Goal: Task Accomplishment & Management: Complete application form

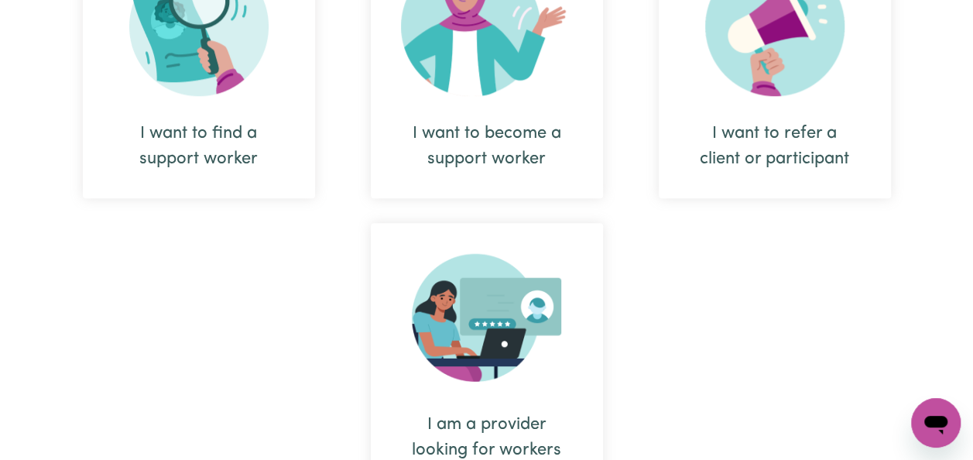
scroll to position [770, 0]
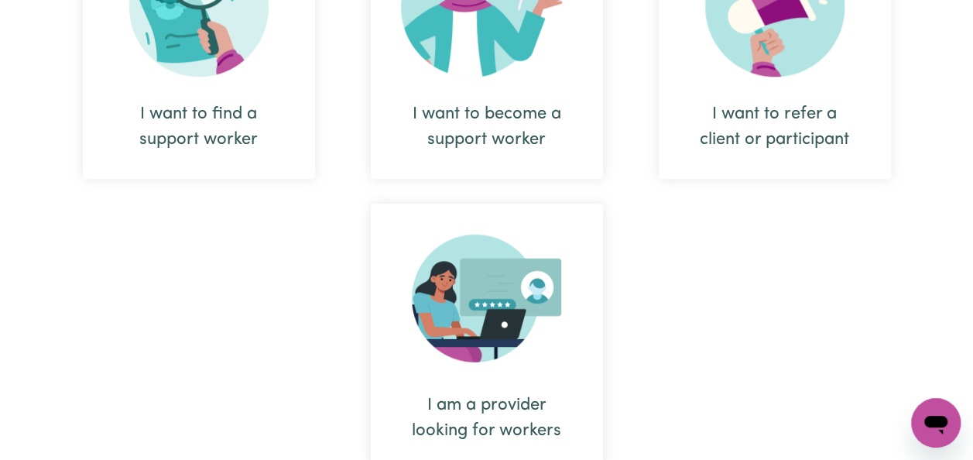
click at [529, 98] on div "I want to become a support worker" at bounding box center [487, 45] width 232 height 266
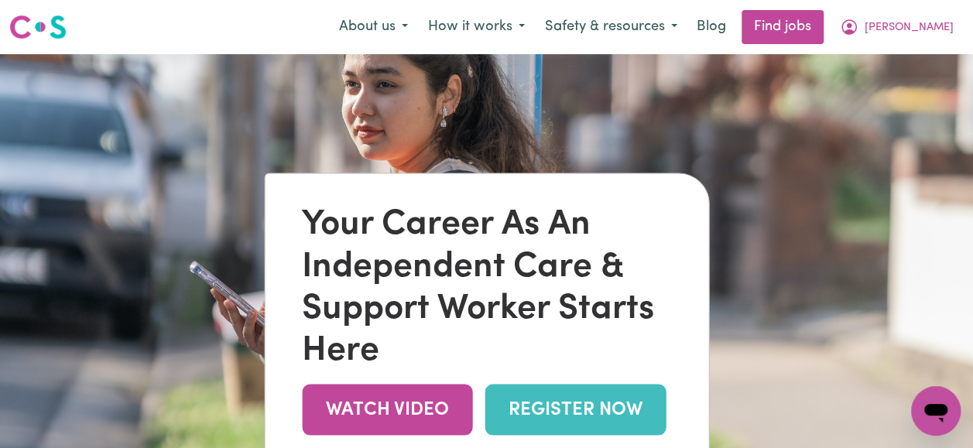
click at [565, 420] on link "REGISTER NOW" at bounding box center [575, 410] width 181 height 50
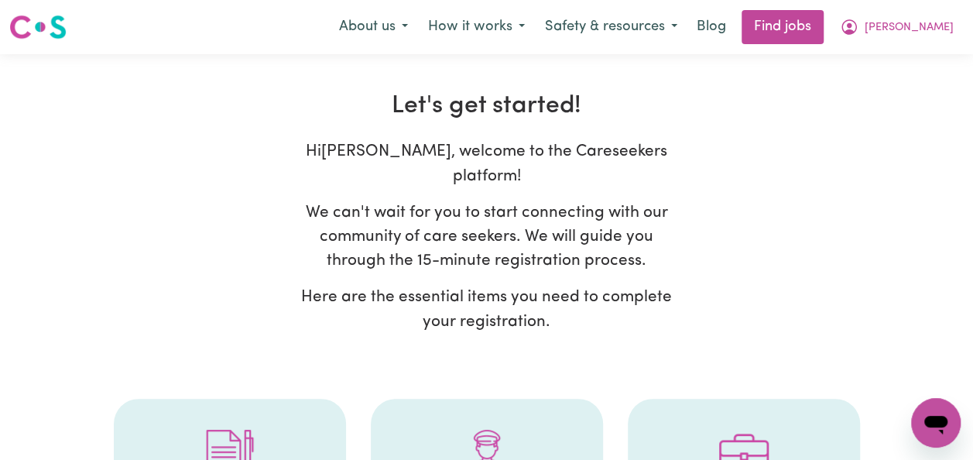
click at [847, 291] on div "Hi [PERSON_NAME] , welcome to the Careseekers platform! We can't wait for you t…" at bounding box center [487, 242] width 812 height 206
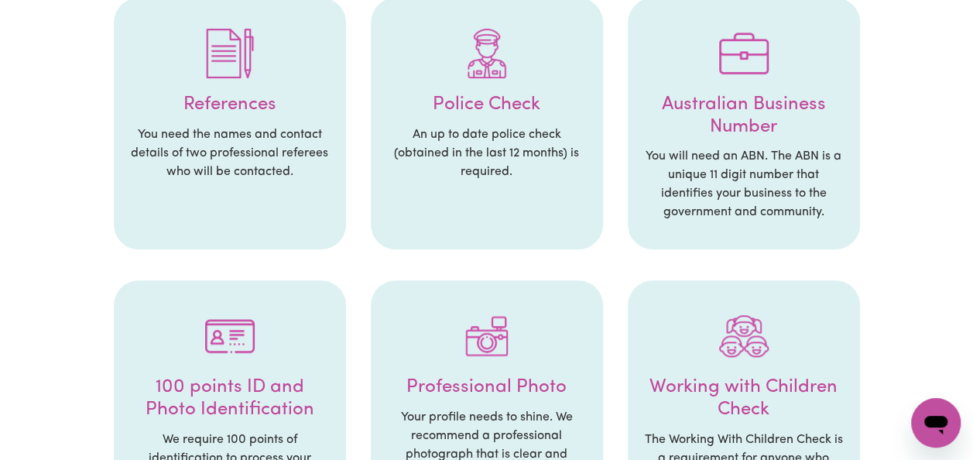
scroll to position [403, 0]
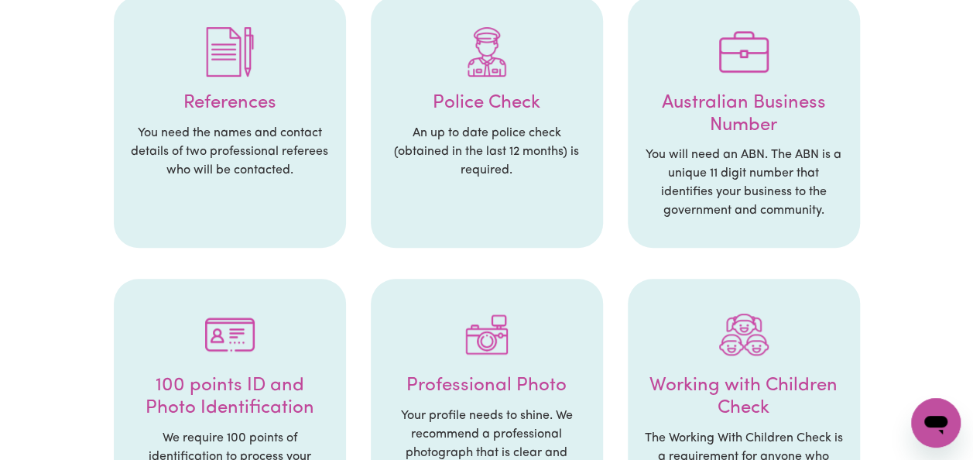
click at [242, 92] on h4 "References" at bounding box center [229, 103] width 201 height 22
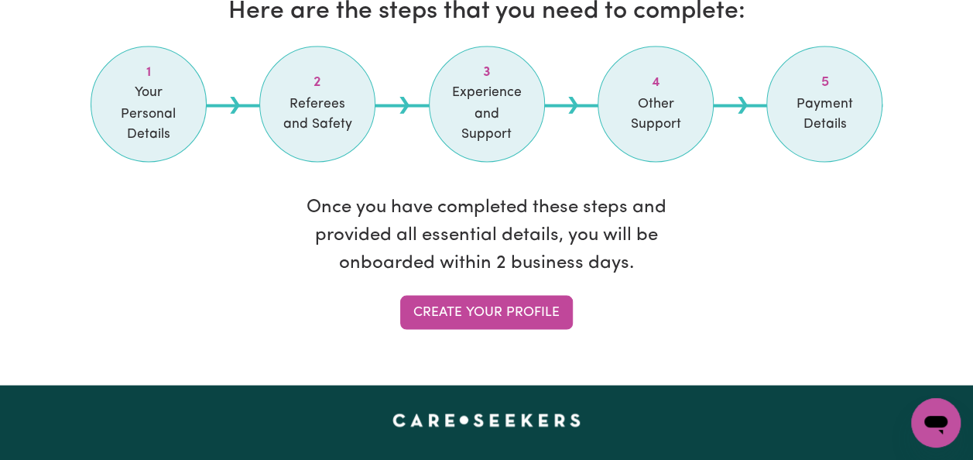
scroll to position [1363, 0]
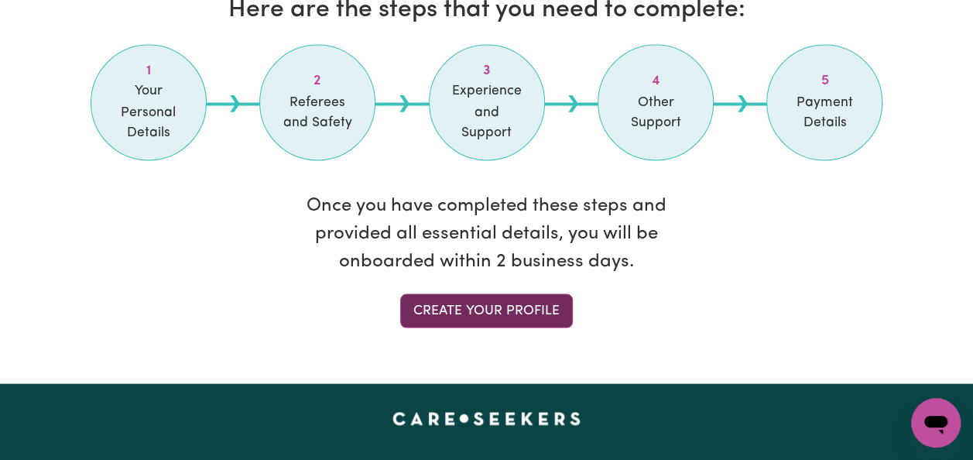
click at [494, 293] on link "Create your profile" at bounding box center [486, 310] width 173 height 34
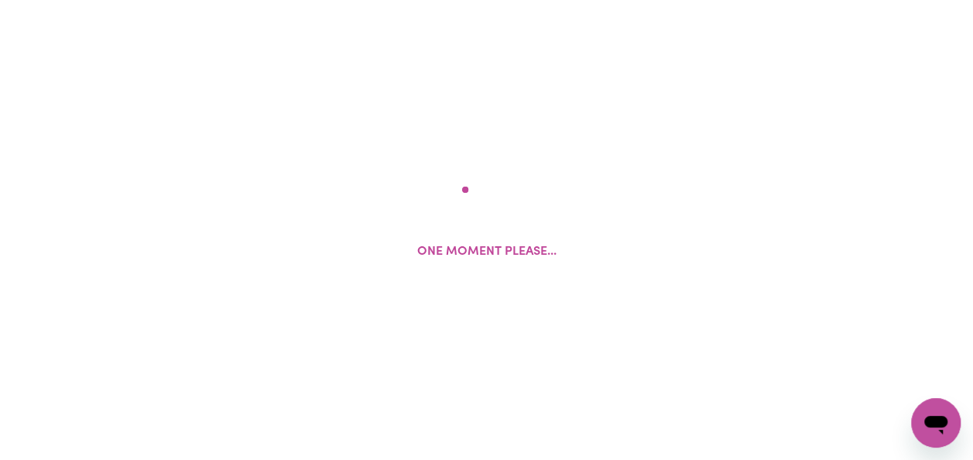
select select "male"
select select "Australian Citizen"
select select "Studying a healthcare related degree or qualification"
select select "40"
select select "60"
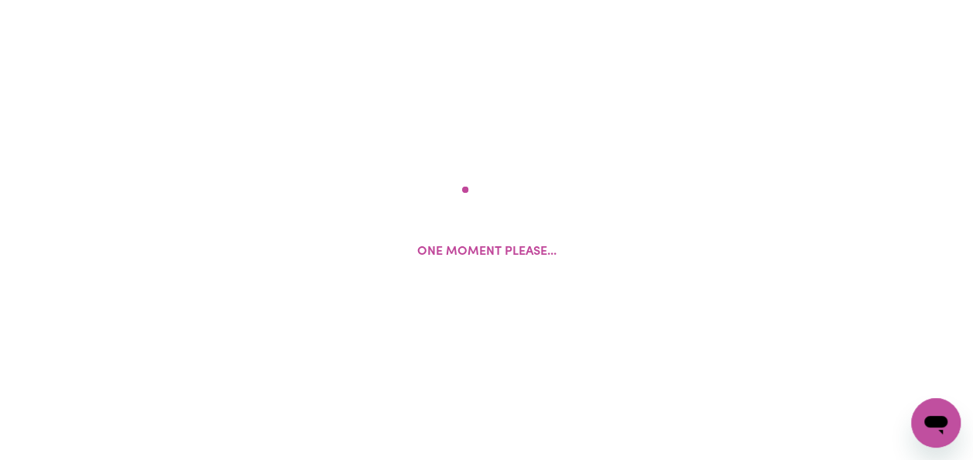
select select "80"
select select "95"
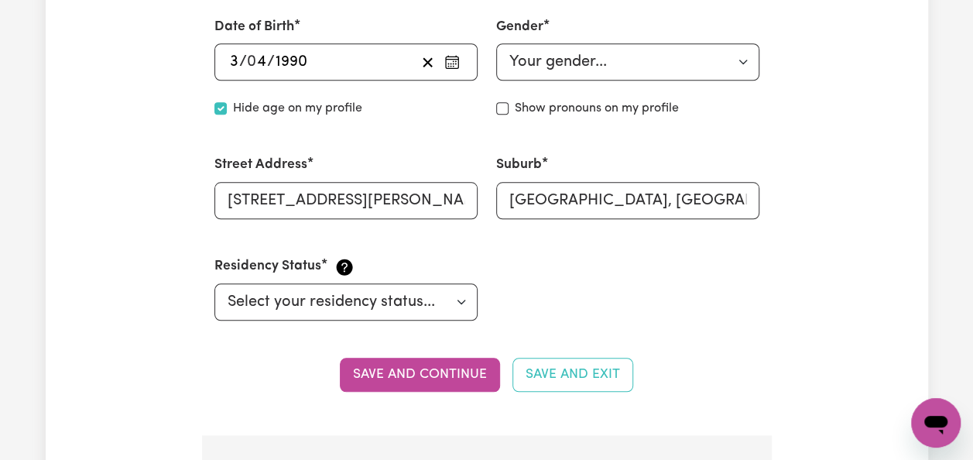
scroll to position [712, 0]
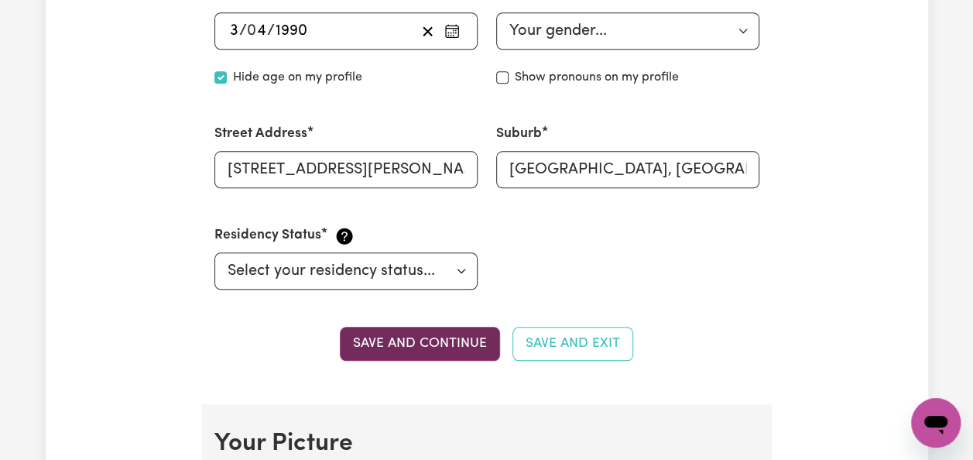
click at [418, 343] on button "Save and continue" at bounding box center [420, 344] width 160 height 34
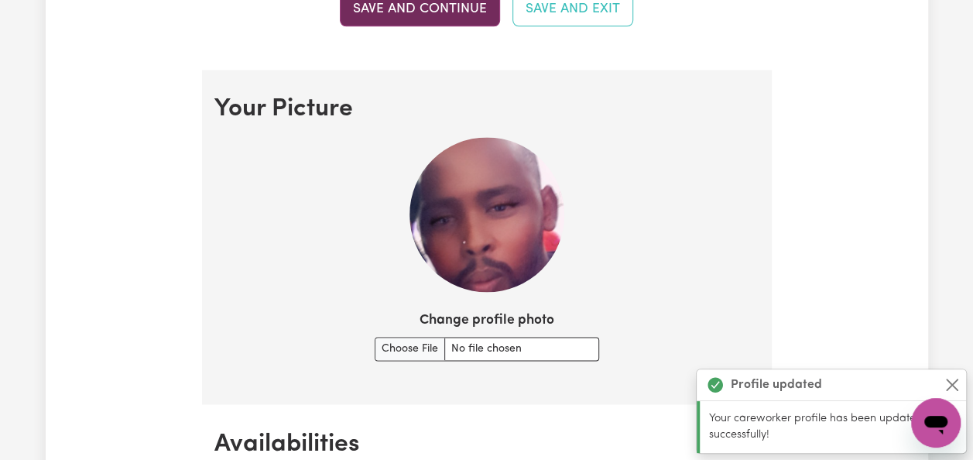
scroll to position [1115, 0]
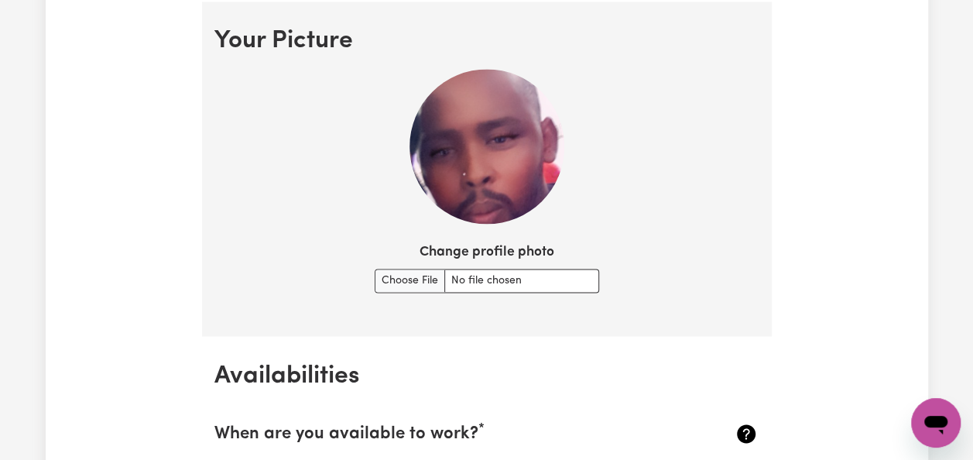
click at [749, 299] on section "Your Picture Change profile photo" at bounding box center [487, 169] width 570 height 335
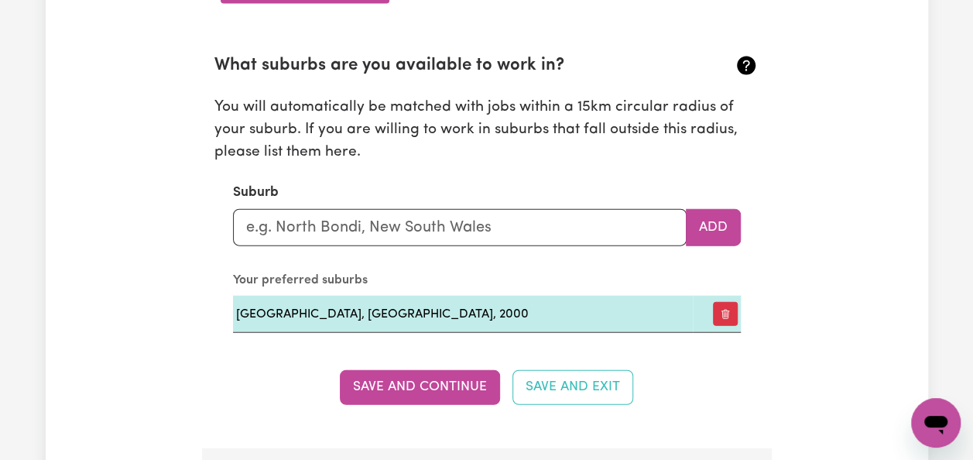
scroll to position [1735, 0]
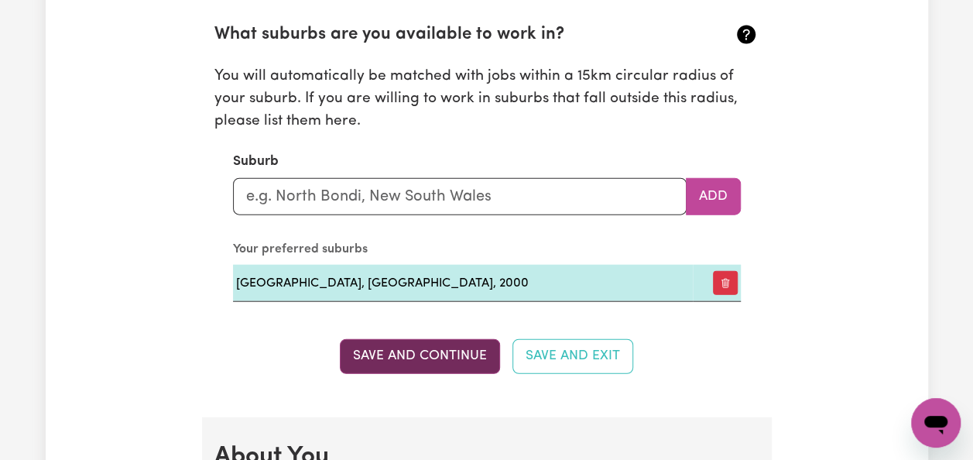
click at [452, 355] on button "Save and Continue" at bounding box center [420, 356] width 160 height 34
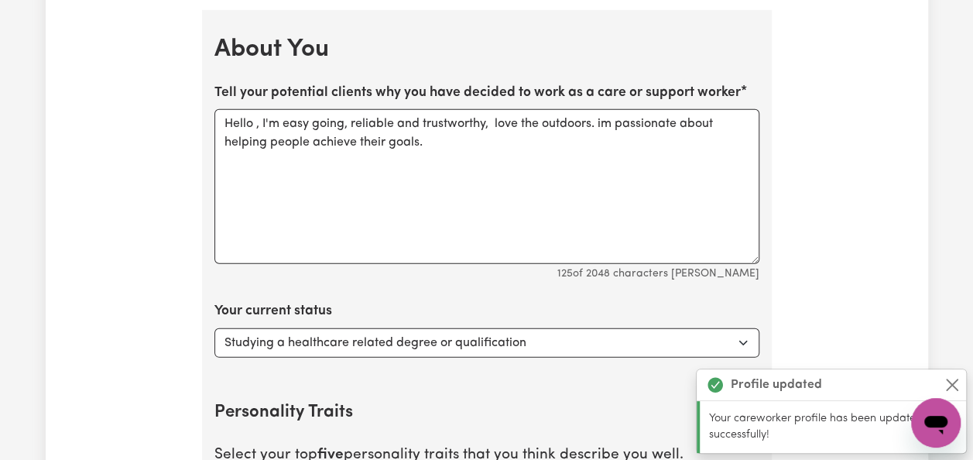
scroll to position [2147, 0]
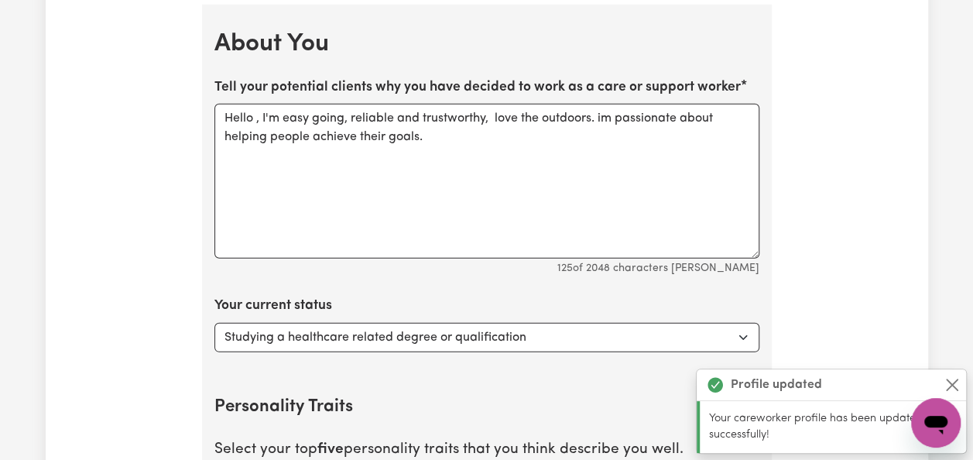
click at [864, 316] on div "Update Profile 1 2 3 4 5 Step 1 : Personal Details Let potential clients know w…" at bounding box center [487, 5] width 883 height 4110
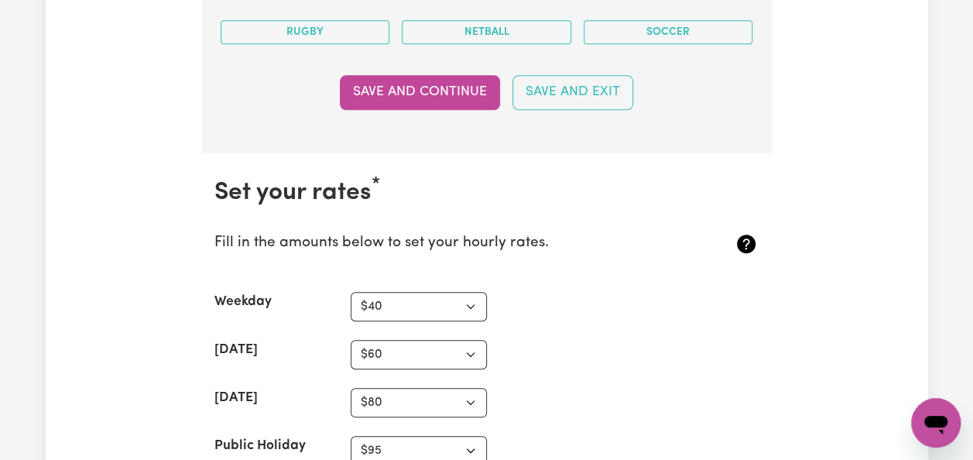
scroll to position [3541, 0]
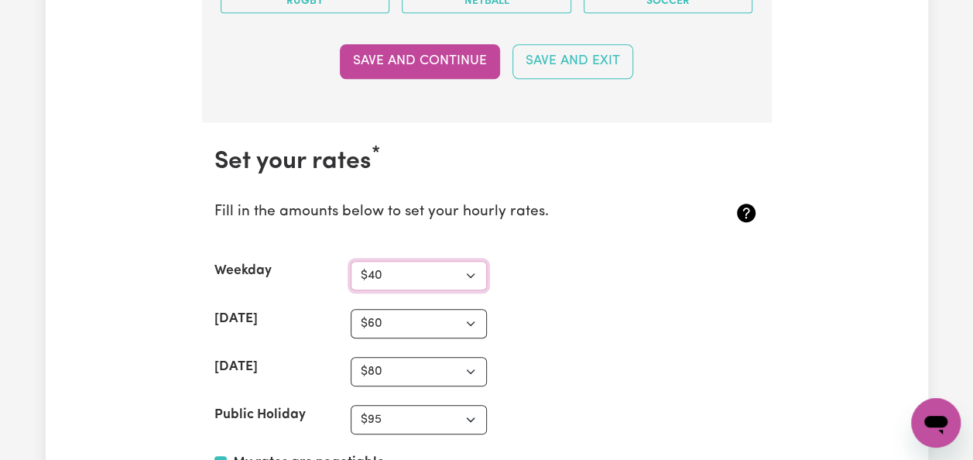
click at [435, 262] on select "N/A $37 $38 $39 $40 $41 $42 $43 $44 $45 $46 $47 $48 $49 $50 $51 $52 $53 $54 $55…" at bounding box center [419, 275] width 136 height 29
select select "60"
click at [351, 261] on select "N/A $37 $38 $39 $40 $41 $42 $43 $44 $45 $46 $47 $48 $49 $50 $51 $52 $53 $54 $55…" at bounding box center [419, 275] width 136 height 29
click at [403, 316] on select "N/A $37 $38 $39 $40 $41 $42 $43 $44 $45 $46 $47 $48 $49 $50 $51 $52 $53 $54 $55…" at bounding box center [419, 323] width 136 height 29
select select "75"
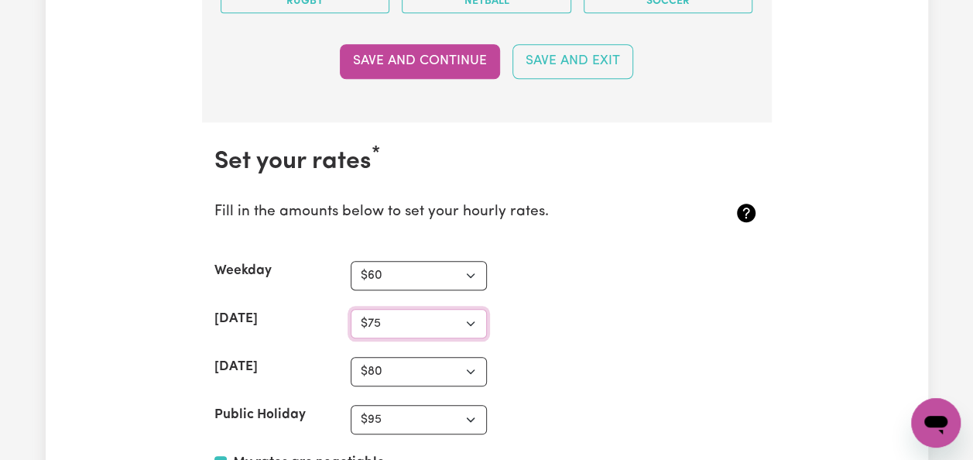
click at [351, 309] on select "N/A $37 $38 $39 $40 $41 $42 $43 $44 $45 $46 $47 $48 $49 $50 $51 $52 $53 $54 $55…" at bounding box center [419, 323] width 136 height 29
click at [471, 359] on select "N/A $37 $38 $39 $40 $41 $42 $43 $44 $45 $46 $47 $48 $49 $50 $51 $52 $53 $54 $55…" at bounding box center [419, 371] width 136 height 29
select select "90"
click at [351, 357] on select "N/A $37 $38 $39 $40 $41 $42 $43 $44 $45 $46 $47 $48 $49 $50 $51 $52 $53 $54 $55…" at bounding box center [419, 371] width 136 height 29
click at [472, 407] on select "N/A $37 $38 $39 $40 $41 $42 $43 $44 $45 $46 $47 $48 $49 $50 $51 $52 $53 $54 $55…" at bounding box center [419, 419] width 136 height 29
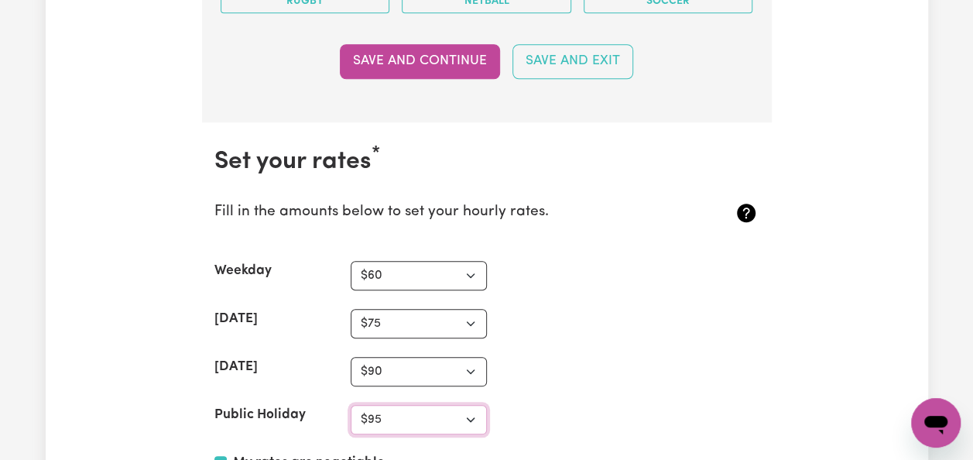
select select "110"
click at [351, 405] on select "N/A $37 $38 $39 $40 $41 $42 $43 $44 $45 $46 $47 $48 $49 $50 $51 $52 $53 $54 $55…" at bounding box center [419, 419] width 136 height 29
click at [592, 405] on div "Public Holiday N/A $37 $38 $39 $40 $41 $42 $43 $44 $45 $46 $47 $48 $49 $50 $51 …" at bounding box center [487, 419] width 545 height 29
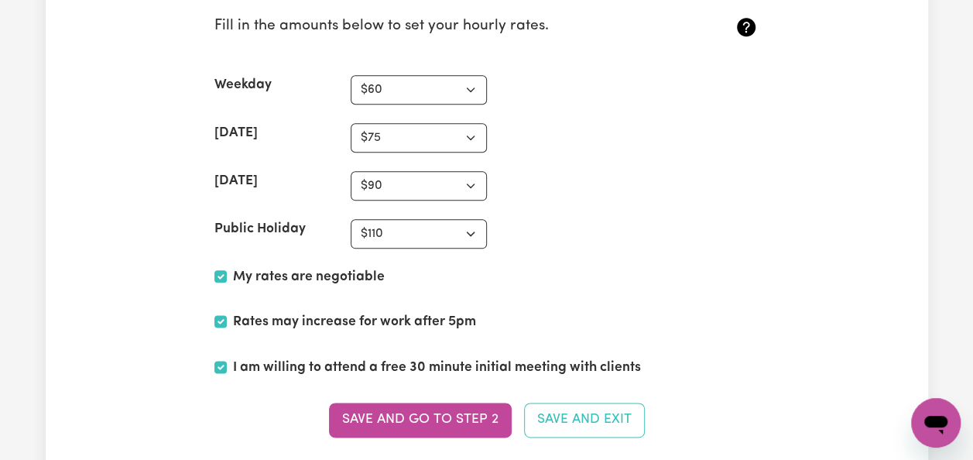
scroll to position [3758, 0]
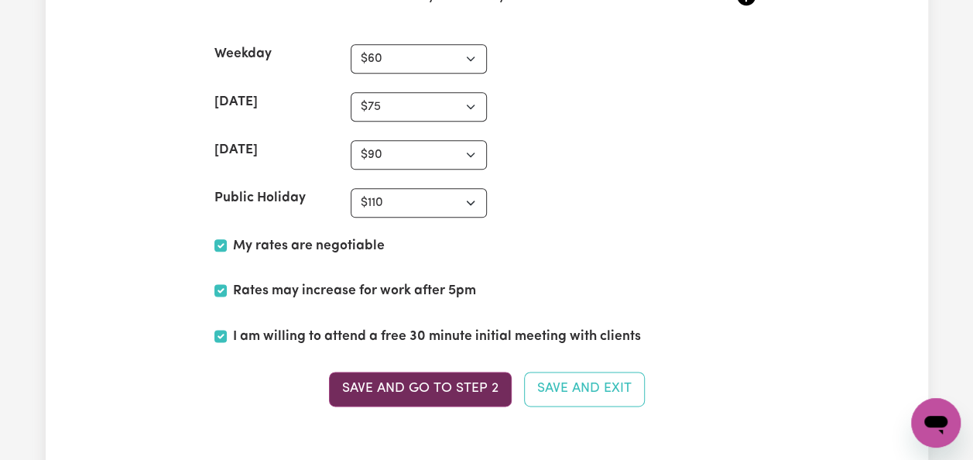
click at [410, 374] on button "Save and go to Step 2" at bounding box center [420, 389] width 183 height 34
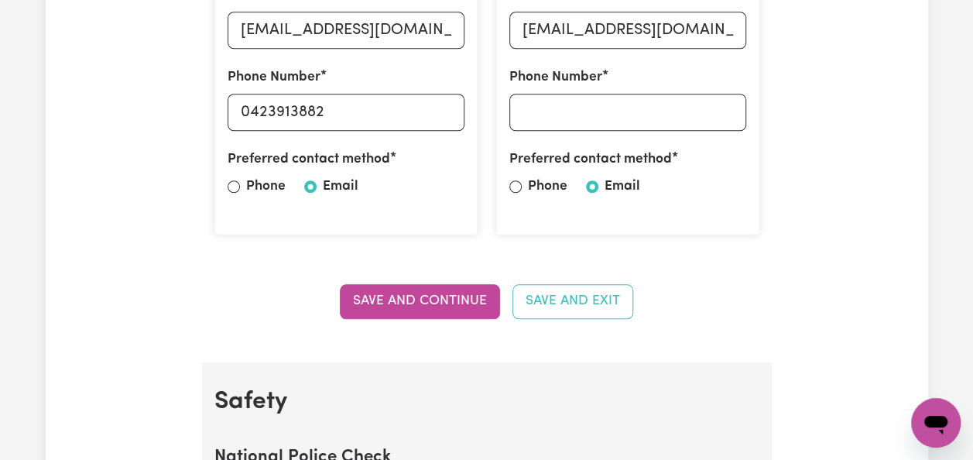
scroll to position [650, 0]
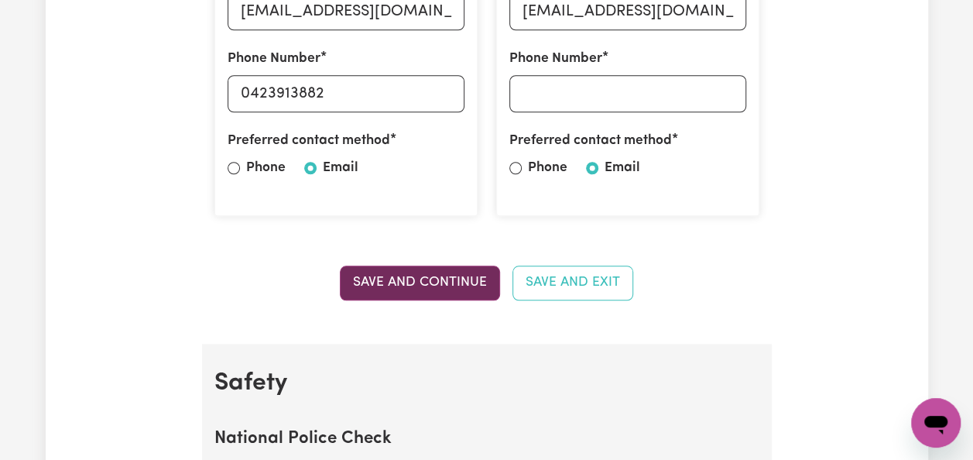
click at [426, 283] on button "Save and Continue" at bounding box center [420, 283] width 160 height 34
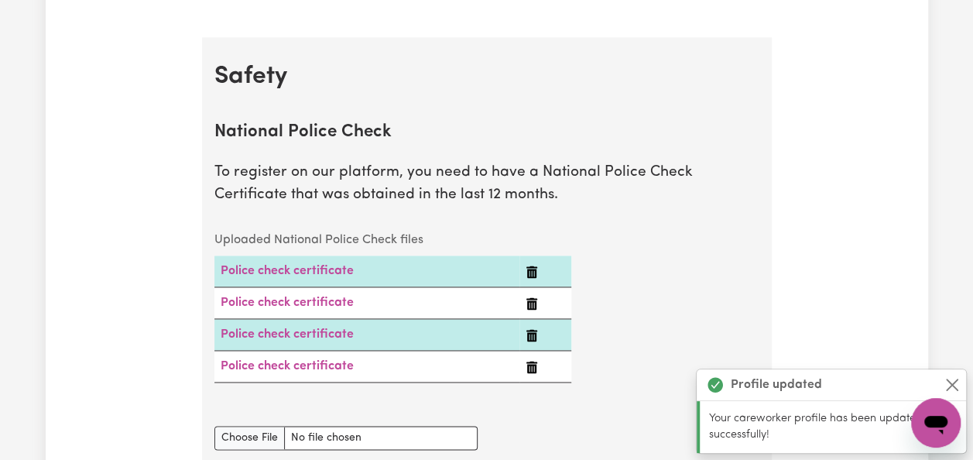
scroll to position [993, 0]
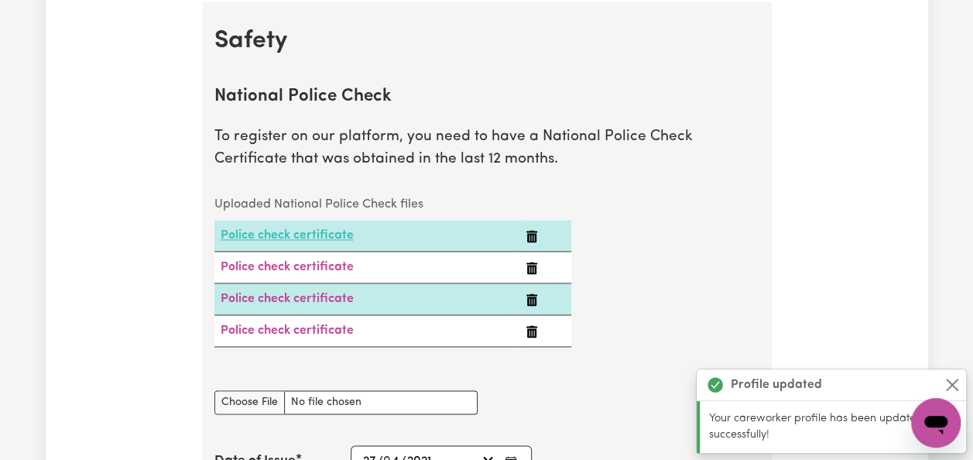
click at [313, 239] on link "Police check certificate" at bounding box center [287, 235] width 133 height 12
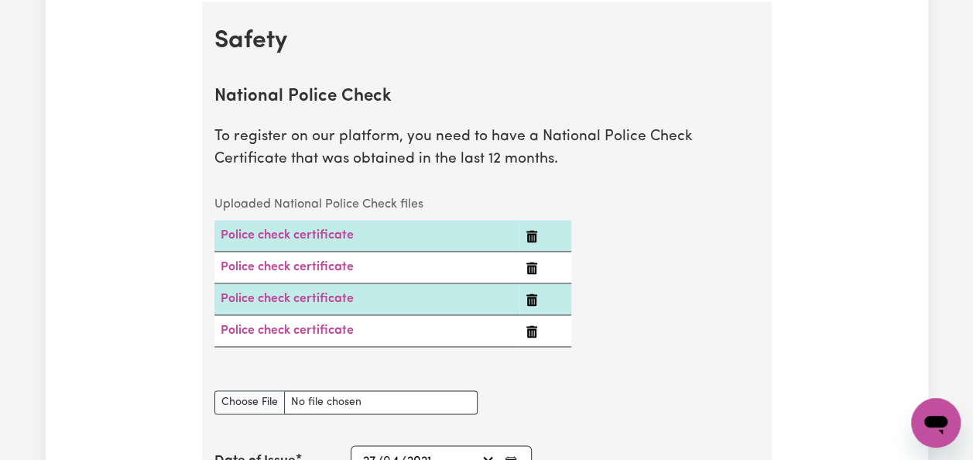
click at [748, 265] on div "Uploaded National Police Check files Police check certificate Police check cert…" at bounding box center [487, 280] width 564 height 183
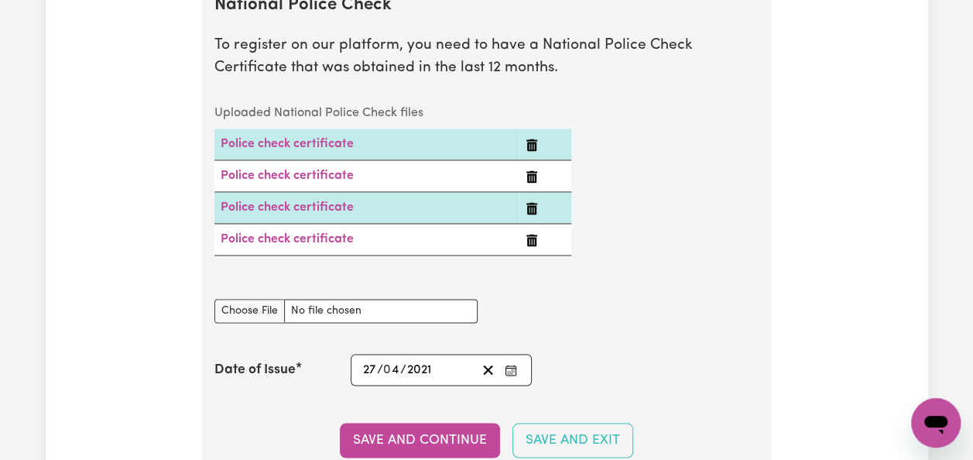
scroll to position [1086, 0]
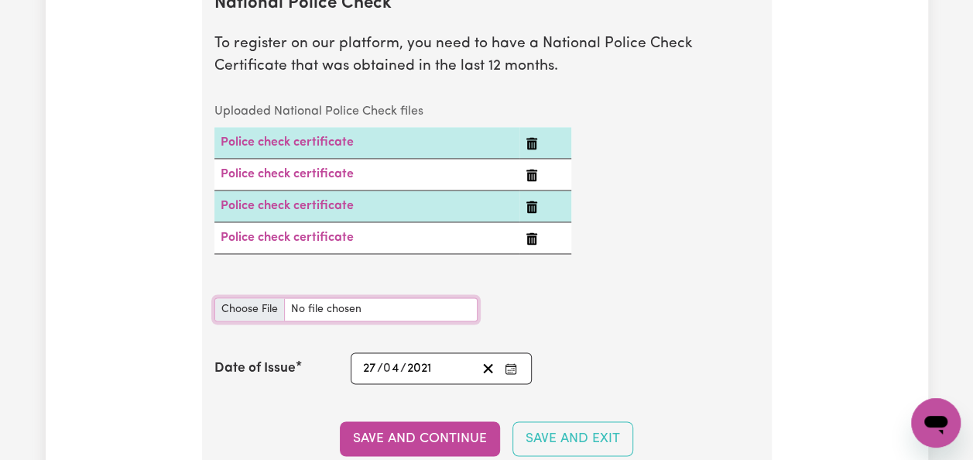
click at [231, 314] on input "National Police Check document" at bounding box center [346, 309] width 263 height 24
click at [616, 287] on div "National Police Check document" at bounding box center [487, 309] width 564 height 61
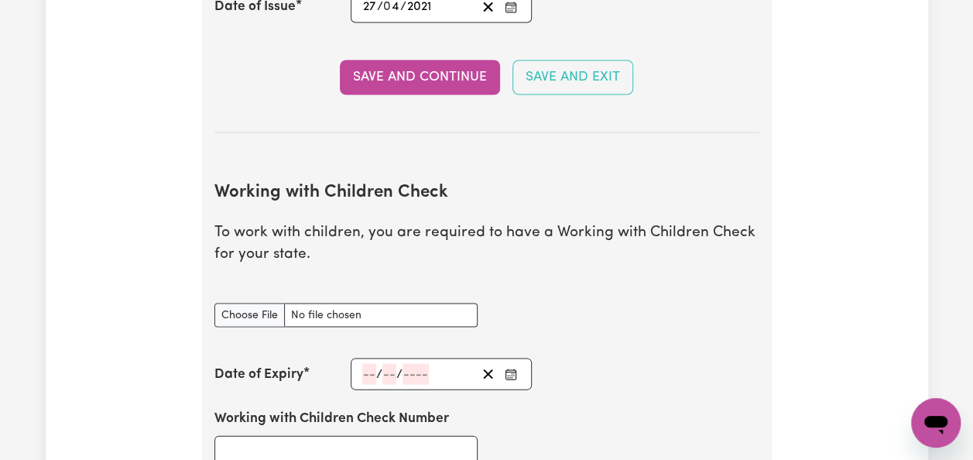
scroll to position [1457, 0]
